Goal: Find contact information: Find contact information

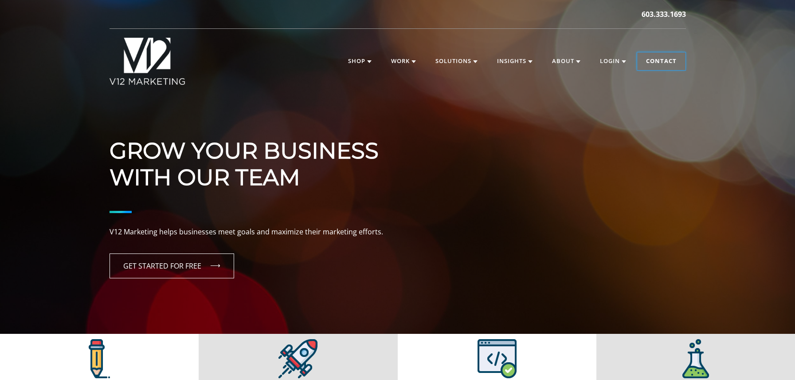
click at [654, 62] on link "Contact" at bounding box center [661, 61] width 48 height 18
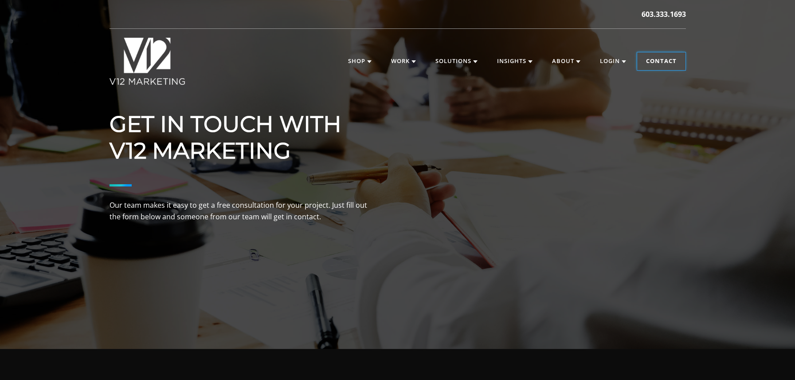
click at [654, 63] on link "Contact" at bounding box center [661, 61] width 48 height 18
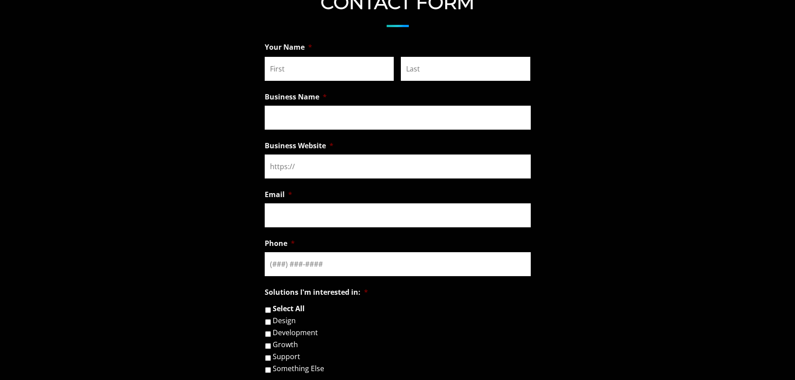
scroll to position [958, 0]
